Goal: Transaction & Acquisition: Purchase product/service

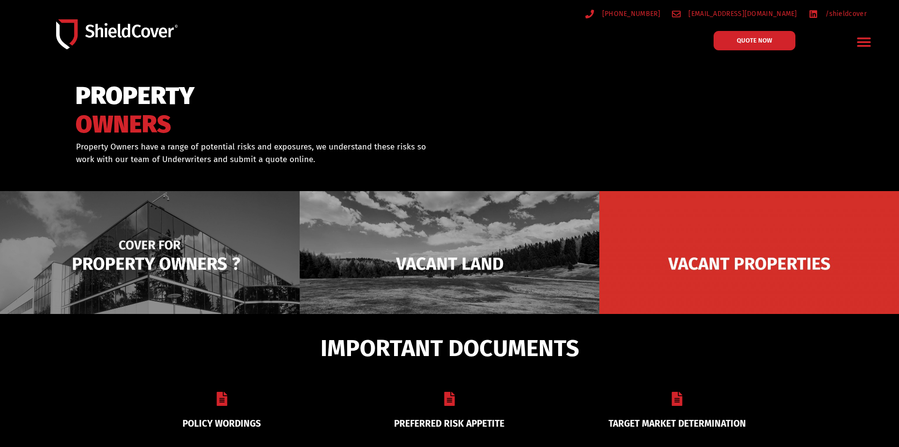
click at [227, 253] on img at bounding box center [150, 263] width 300 height 145
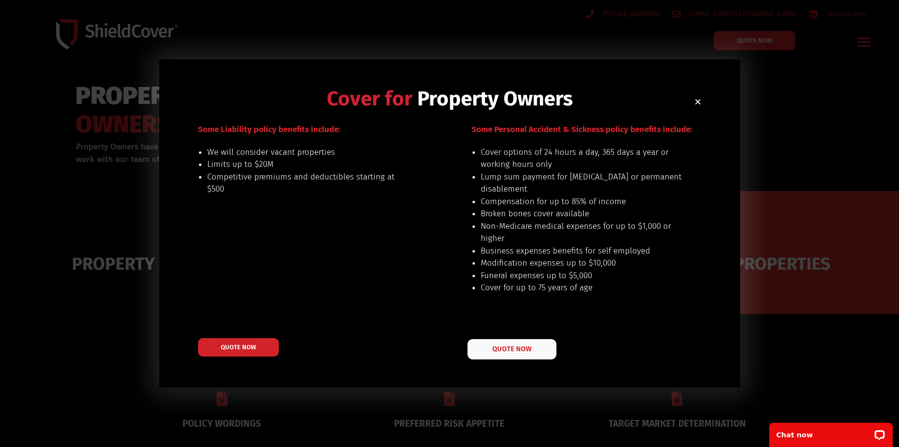
click at [506, 350] on span "QUOTE NOW" at bounding box center [511, 349] width 39 height 7
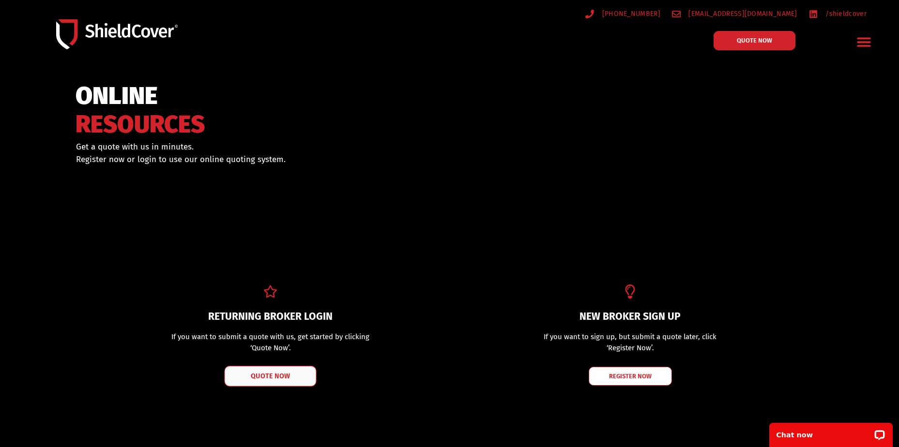
click at [258, 380] on link "QUOTE NOW" at bounding box center [271, 376] width 92 height 21
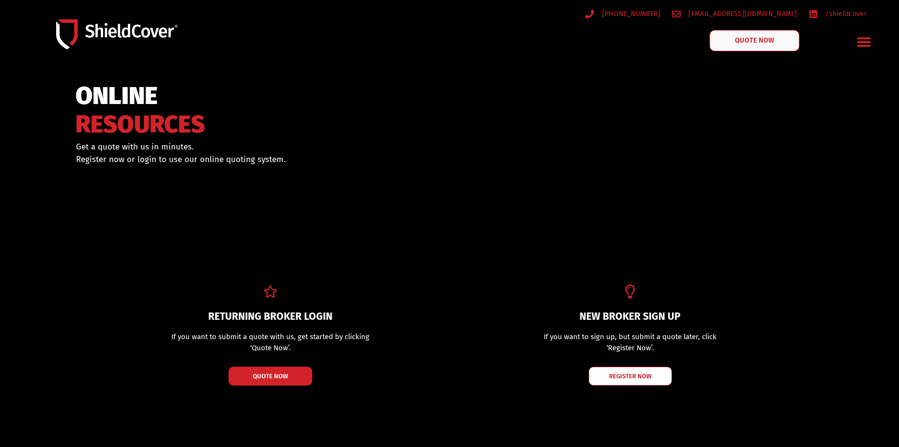
click at [719, 41] on link "QUOTE NOW" at bounding box center [754, 40] width 90 height 21
